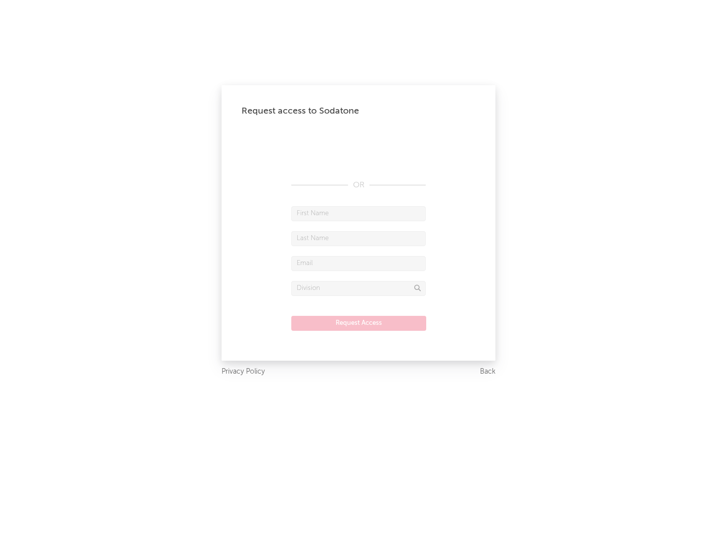
click at [359, 213] on input "text" at bounding box center [358, 213] width 135 height 15
type input "[PERSON_NAME]"
click at [359, 238] on input "text" at bounding box center [358, 238] width 135 height 15
type input "[PERSON_NAME]"
click at [359, 263] on input "text" at bounding box center [358, 263] width 135 height 15
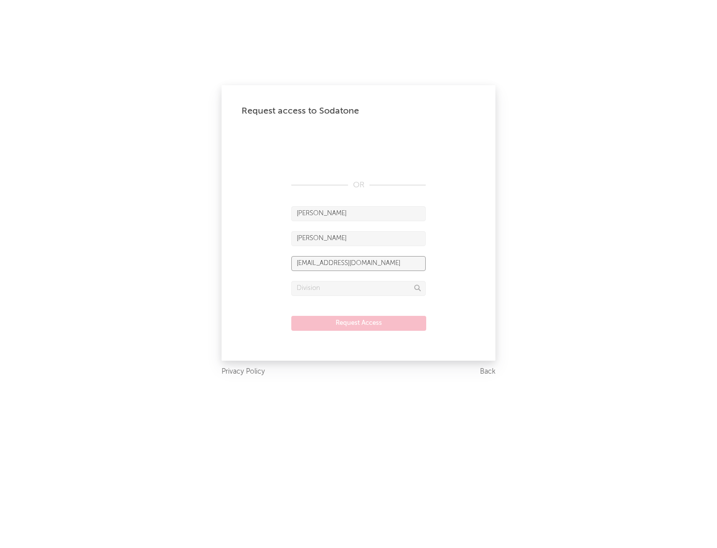
type input "[EMAIL_ADDRESS][DOMAIN_NAME]"
click at [359, 288] on input "text" at bounding box center [358, 288] width 135 height 15
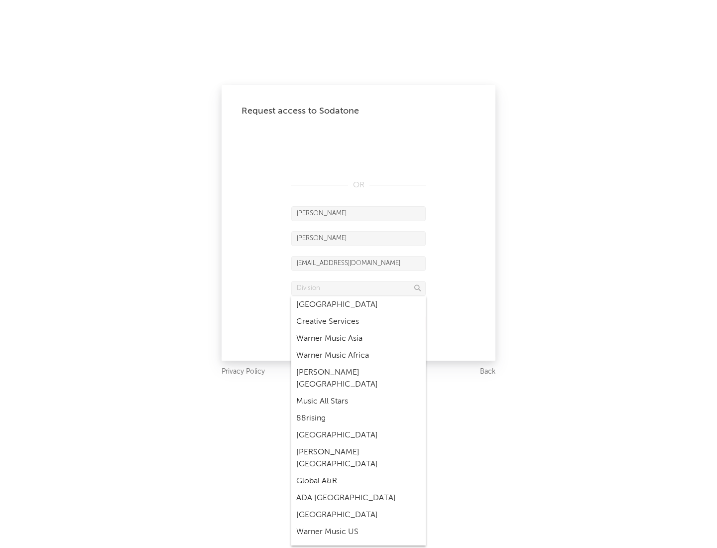
click at [359, 393] on div "Music All Stars" at bounding box center [358, 401] width 135 height 17
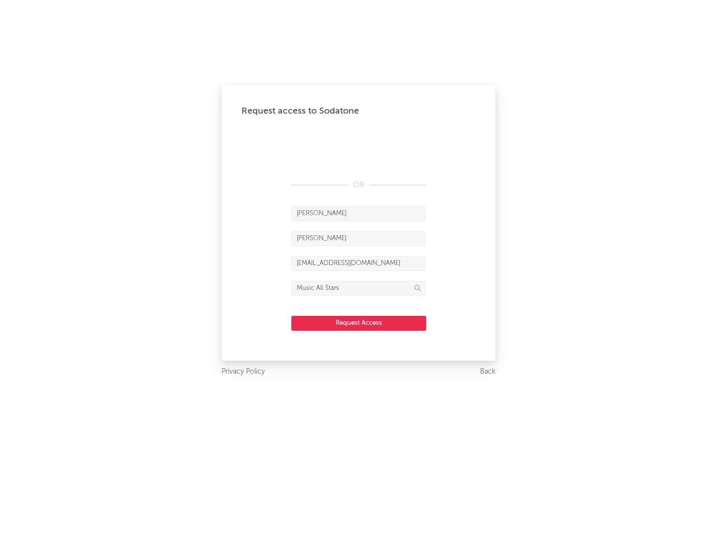
type input "Music All Stars"
click at [359, 323] on button "Request Access" at bounding box center [358, 323] width 135 height 15
